Goal: Information Seeking & Learning: Check status

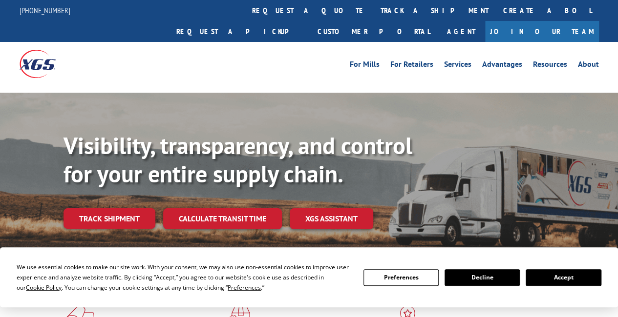
click at [373, 12] on link "track a shipment" at bounding box center [434, 10] width 123 height 21
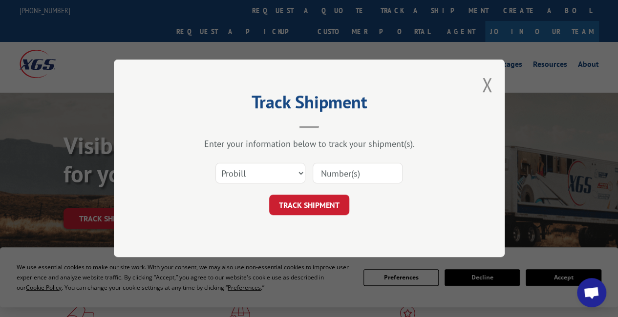
click at [337, 180] on input at bounding box center [358, 174] width 90 height 21
paste input "362610"
type input "362610"
click at [270, 178] on select "Select category... Probill BOL PO" at bounding box center [260, 174] width 90 height 21
select select "bol"
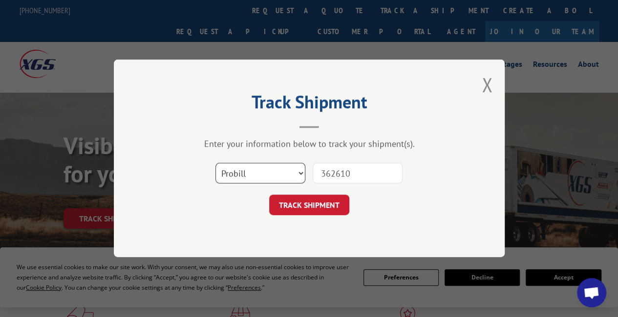
click at [215, 164] on select "Select category... Probill BOL PO" at bounding box center [260, 174] width 90 height 21
click at [335, 211] on button "TRACK SHIPMENT" at bounding box center [309, 205] width 80 height 21
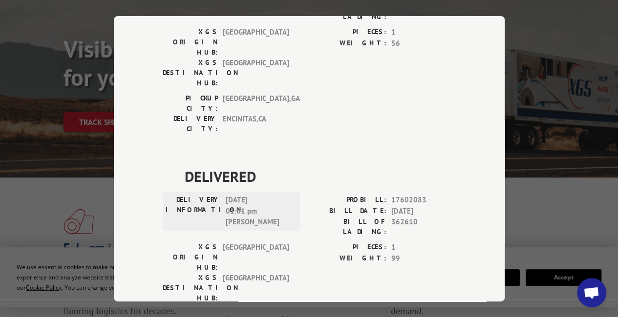
scroll to position [98, 0]
